Goal: Task Accomplishment & Management: Use online tool/utility

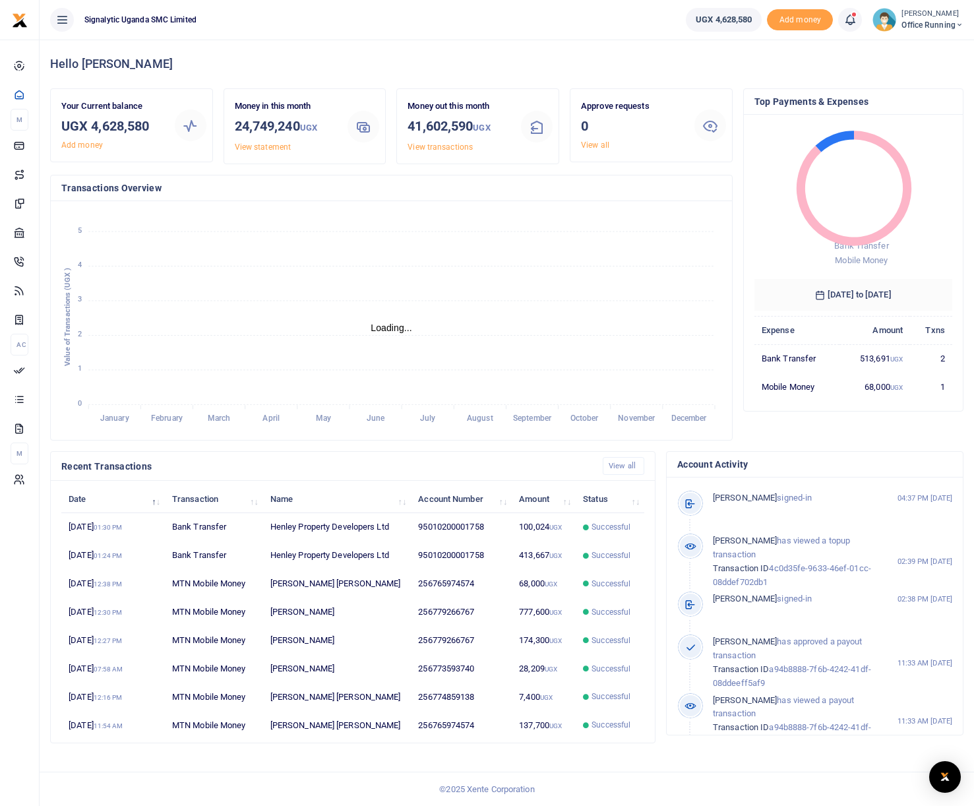
scroll to position [1, 1]
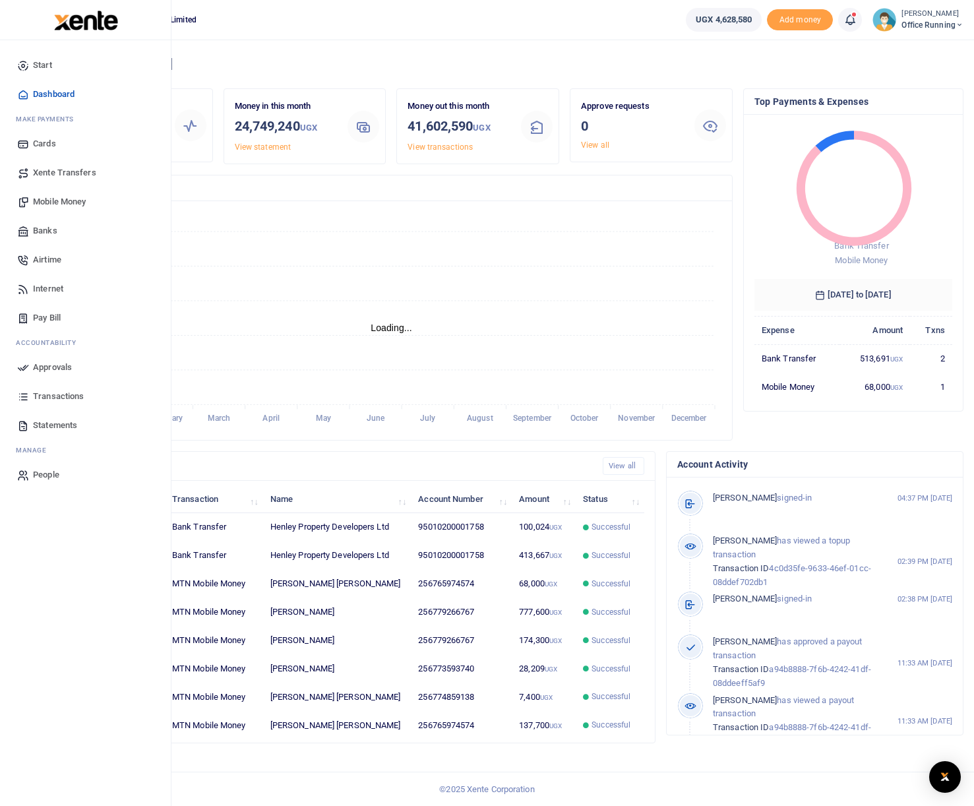
click at [61, 203] on span "Mobile Money" at bounding box center [59, 201] width 53 height 13
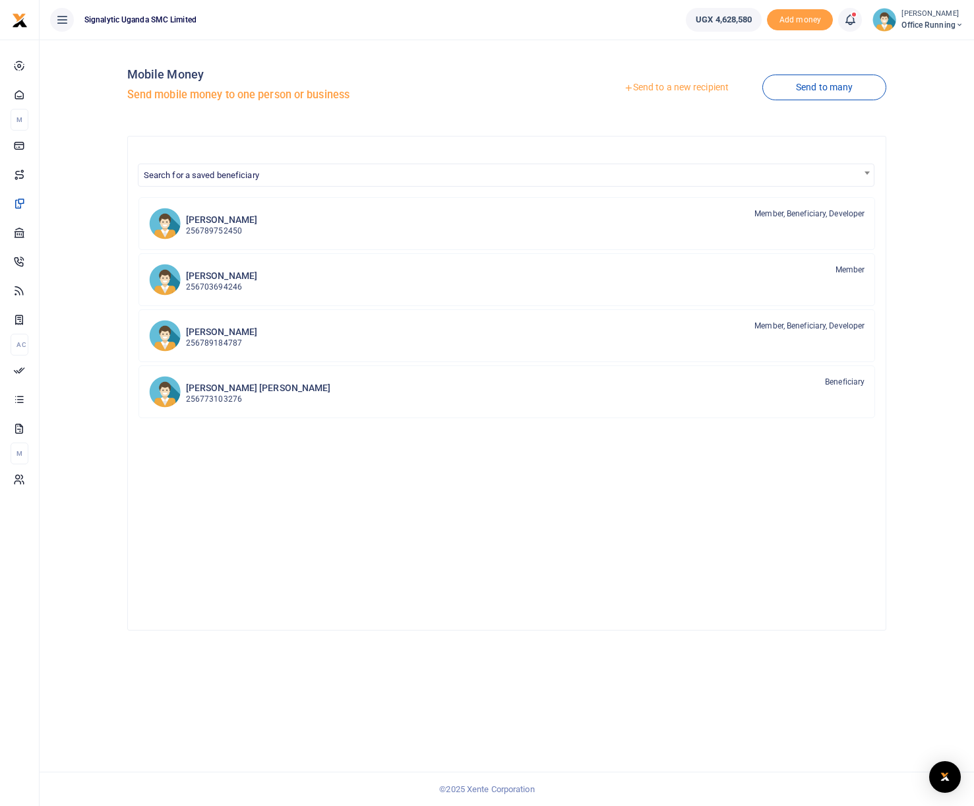
click at [435, 611] on div "Search for a saved beneficiary Chris Turyamureba 256789752450 Member, Beneficia…" at bounding box center [507, 383] width 760 height 495
click at [489, 59] on div "Mobile Money Send mobile money to one person or business" at bounding box center [314, 87] width 375 height 75
